Goal: Task Accomplishment & Management: Use online tool/utility

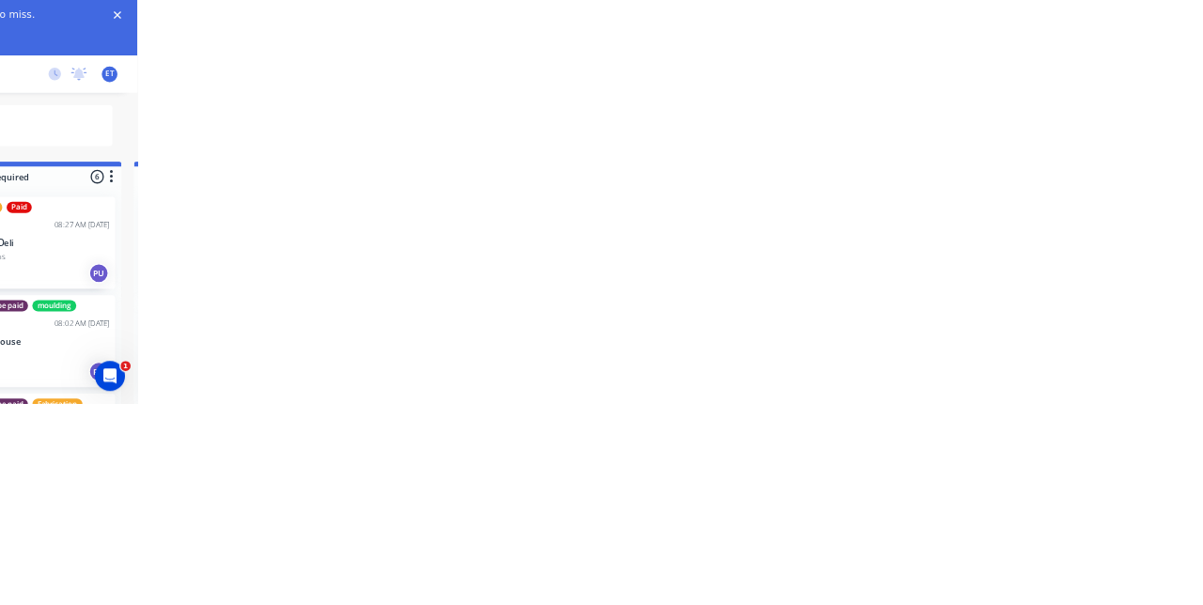
scroll to position [1008, 0]
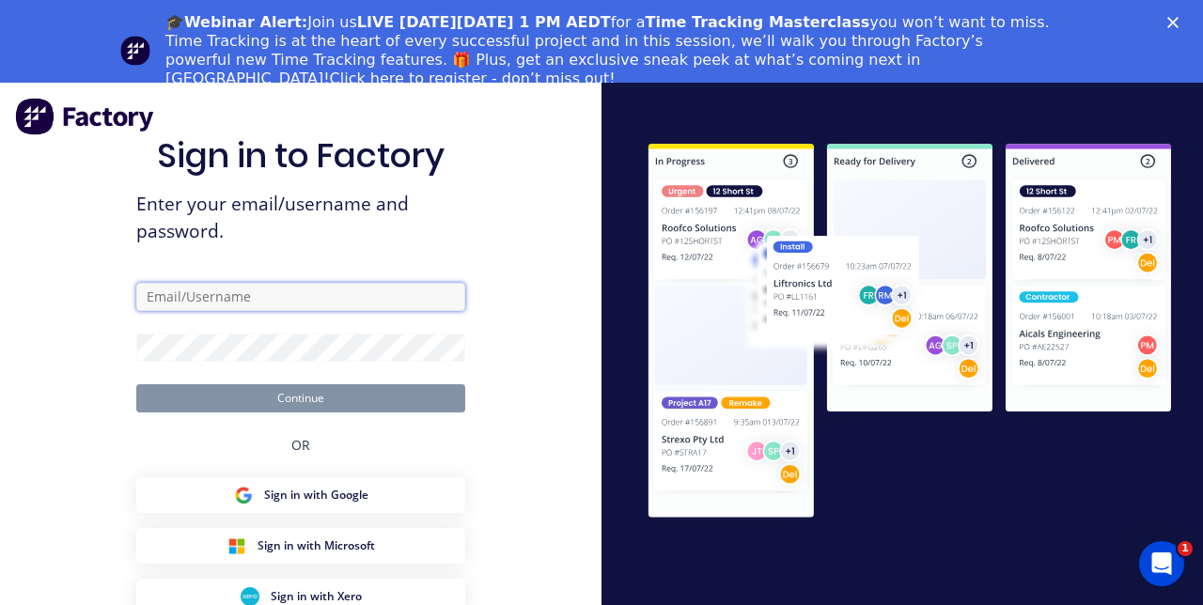
click at [376, 311] on input "text" at bounding box center [300, 297] width 329 height 28
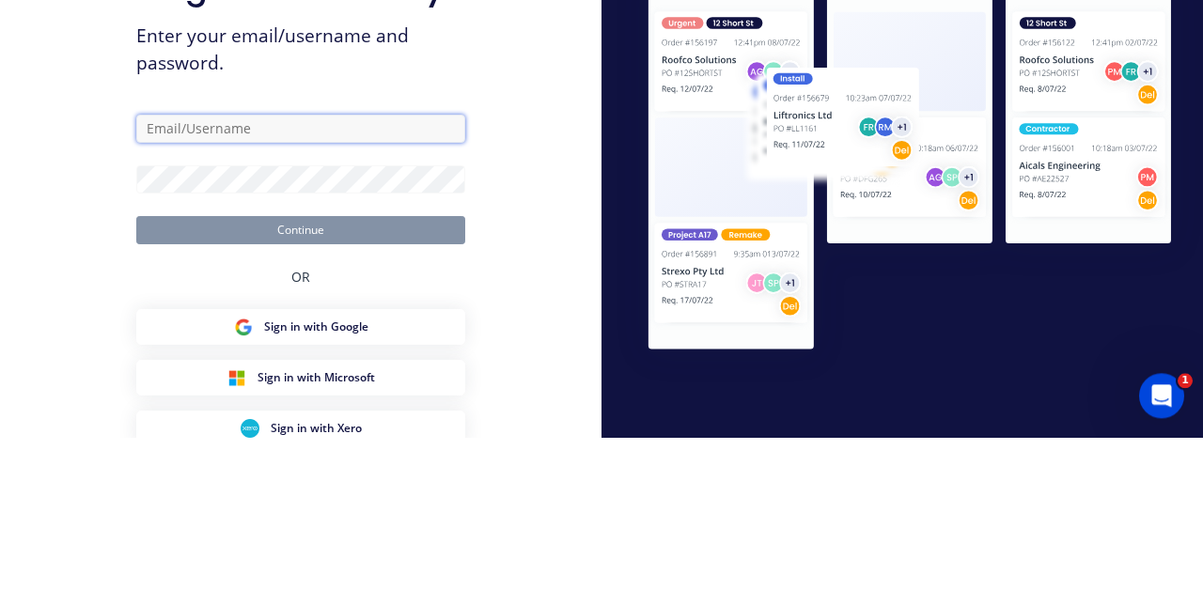
type input "[EMAIL_ADDRESS][DOMAIN_NAME]"
click at [136, 384] on button "Continue" at bounding box center [300, 398] width 329 height 28
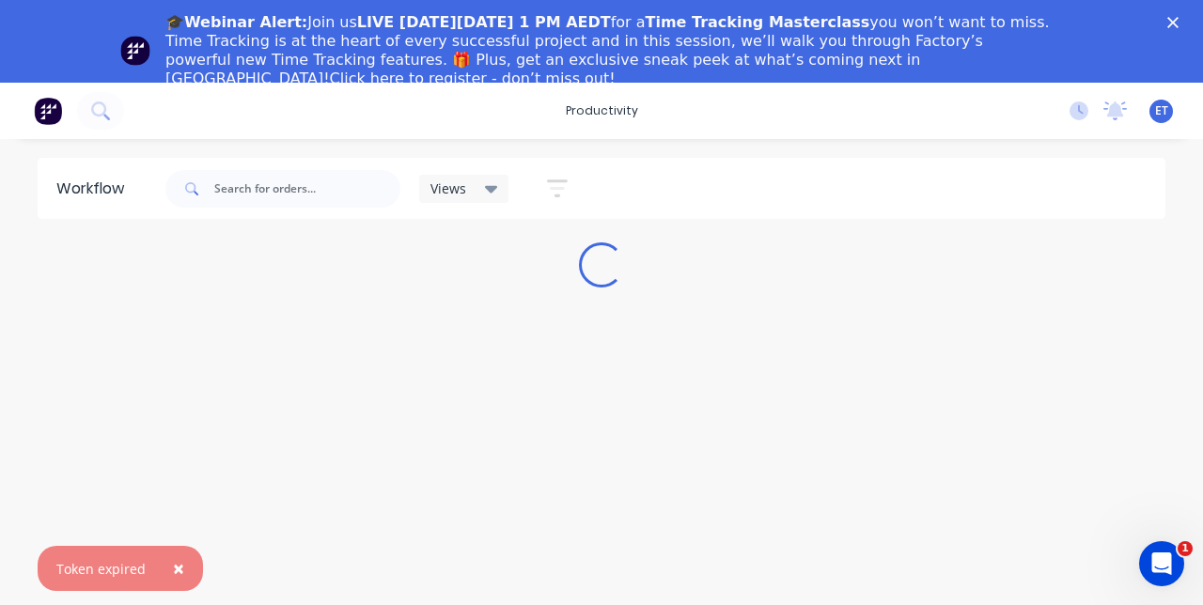
click at [1170, 23] on icon "Close" at bounding box center [1172, 22] width 11 height 11
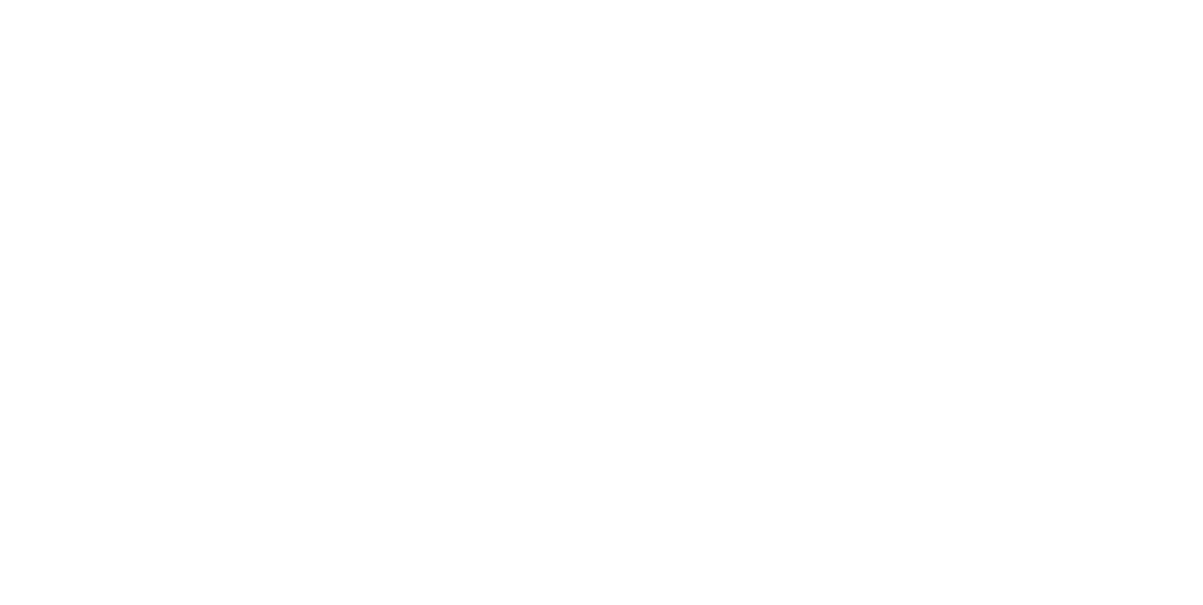
scroll to position [712, 0]
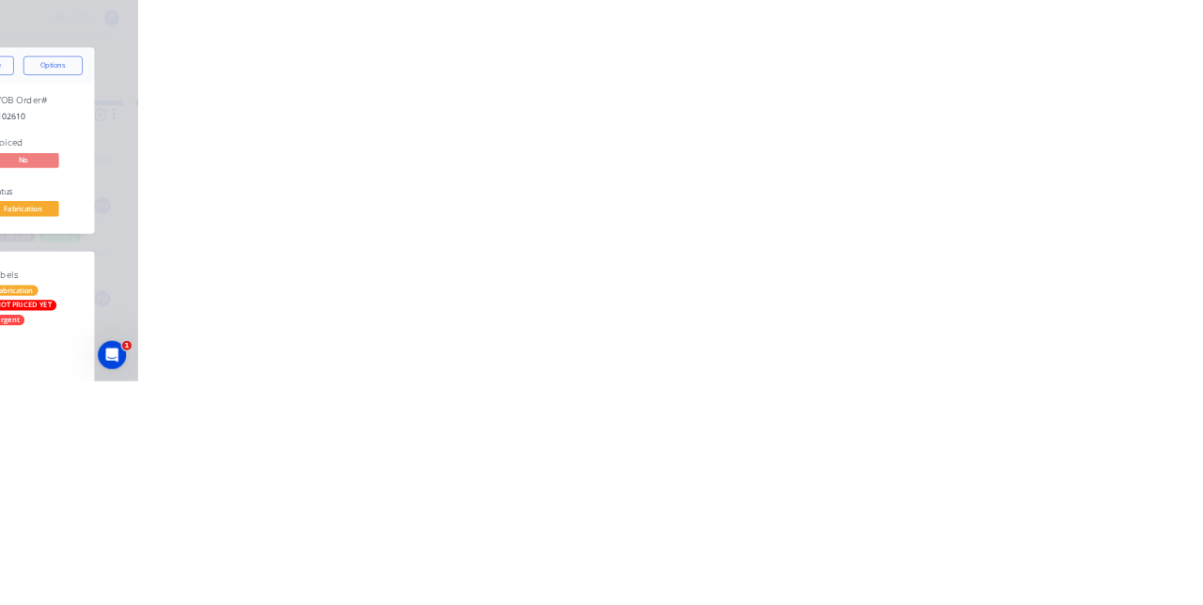
click at [174, 264] on div "Tracking" at bounding box center [148, 258] width 52 height 17
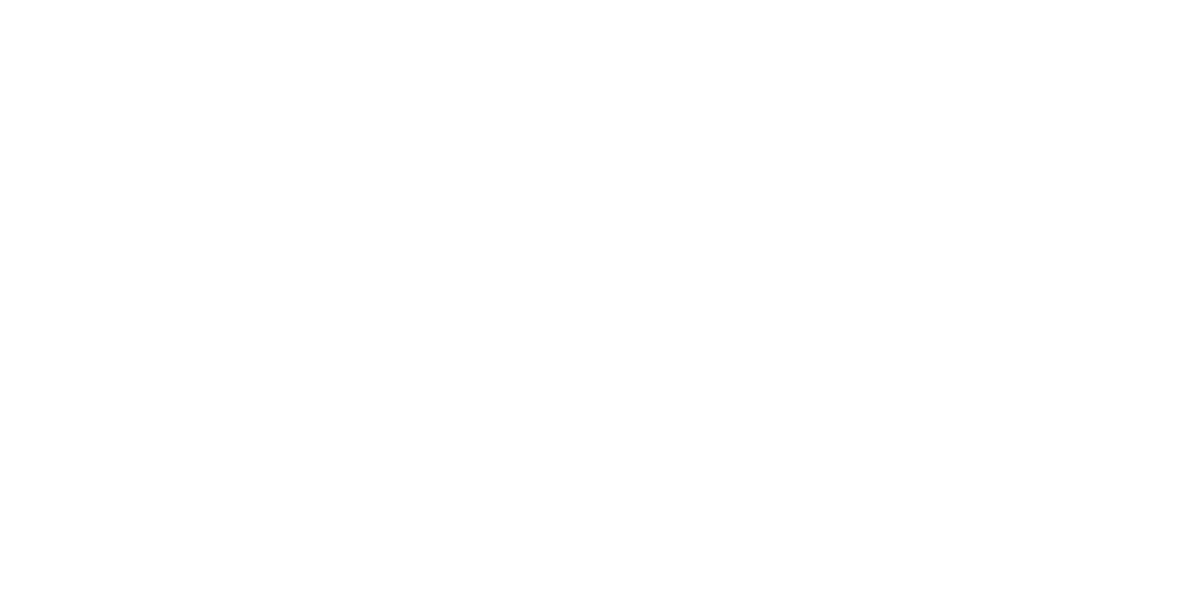
click at [196, 164] on div "Collaborate" at bounding box center [159, 164] width 74 height 17
click at [846, 563] on div at bounding box center [605, 553] width 482 height 20
click at [1057, 567] on button "Send" at bounding box center [1020, 553] width 74 height 28
click at [1006, 101] on button "Close" at bounding box center [971, 104] width 69 height 30
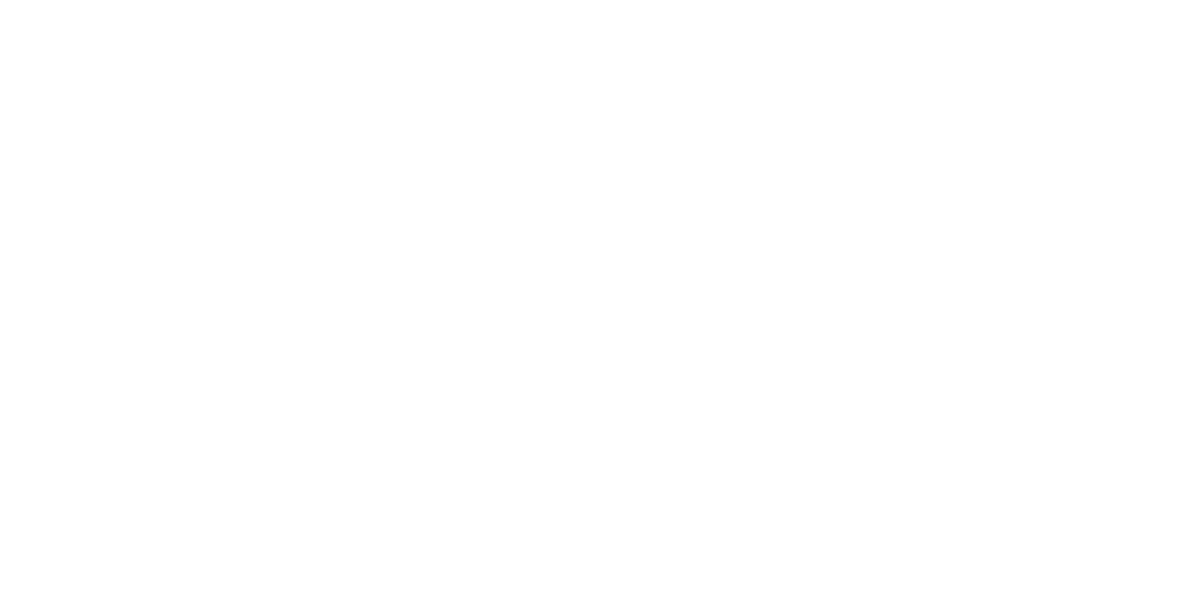
scroll to position [0, 0]
click at [1202, 493] on html "productivity productivity Workflow Planner Delivery Scheduling Timesheets No ne…" at bounding box center [601, 246] width 1203 height 493
click at [196, 171] on div "Collaborate" at bounding box center [159, 164] width 74 height 17
click at [846, 563] on div at bounding box center [605, 553] width 482 height 20
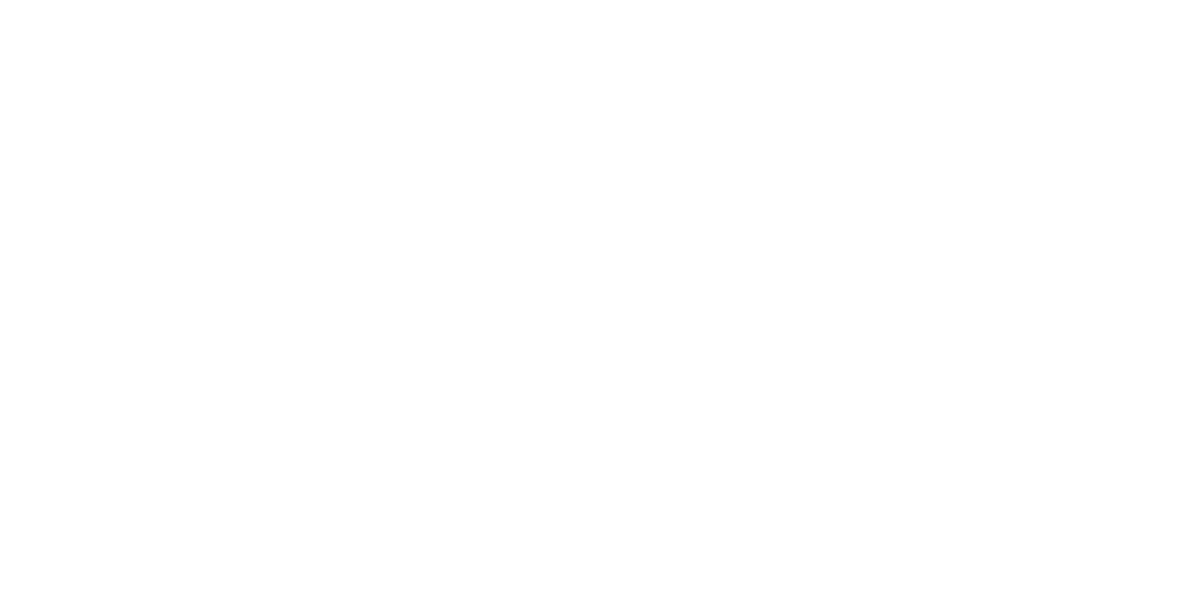
click at [1057, 567] on button "Send" at bounding box center [1020, 553] width 74 height 28
click at [1006, 107] on button "Close" at bounding box center [971, 104] width 69 height 30
click at [196, 171] on div "Collaborate" at bounding box center [159, 164] width 74 height 17
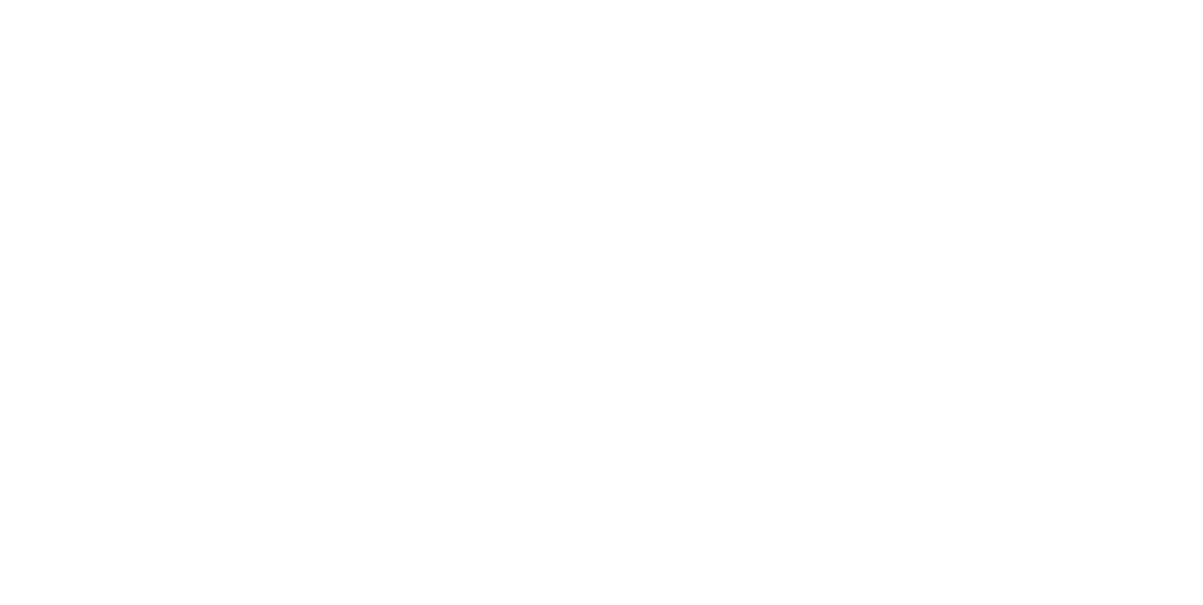
click at [174, 250] on div "Tracking" at bounding box center [148, 258] width 52 height 17
click at [775, 530] on icon "button" at bounding box center [770, 530] width 9 height 10
click at [594, 300] on button "Clock On" at bounding box center [542, 298] width 103 height 30
